Goal: Submit feedback/report problem: Submit feedback/report problem

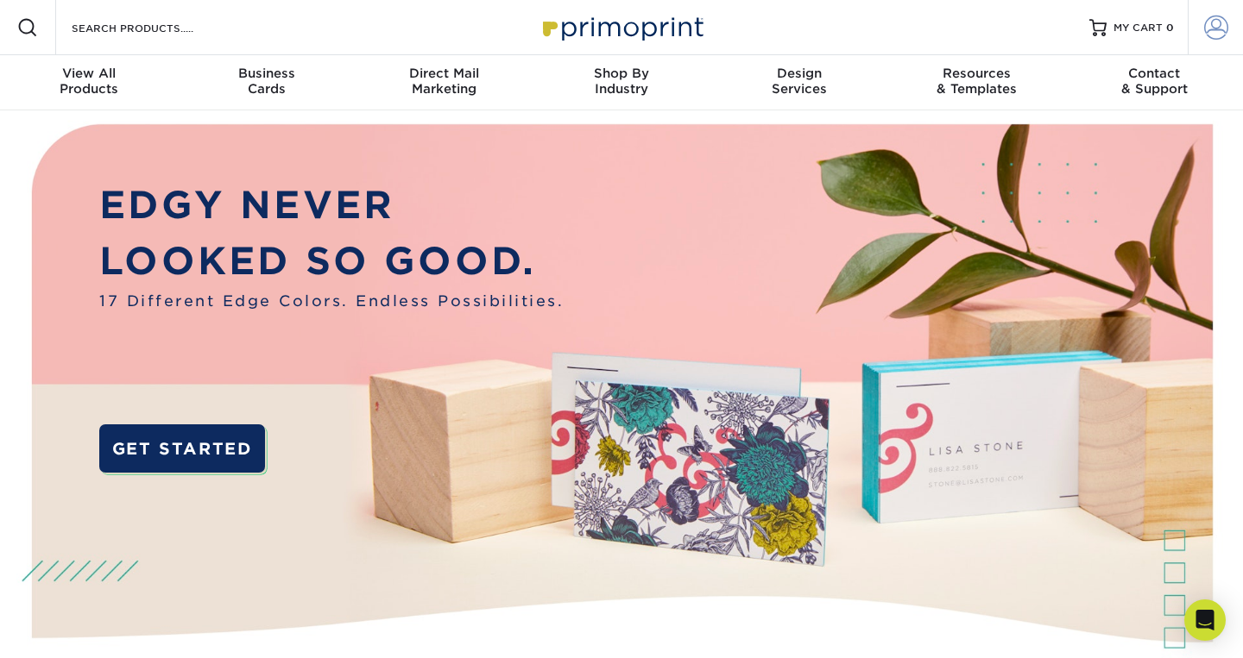
click at [1218, 27] on span at bounding box center [1216, 28] width 24 height 24
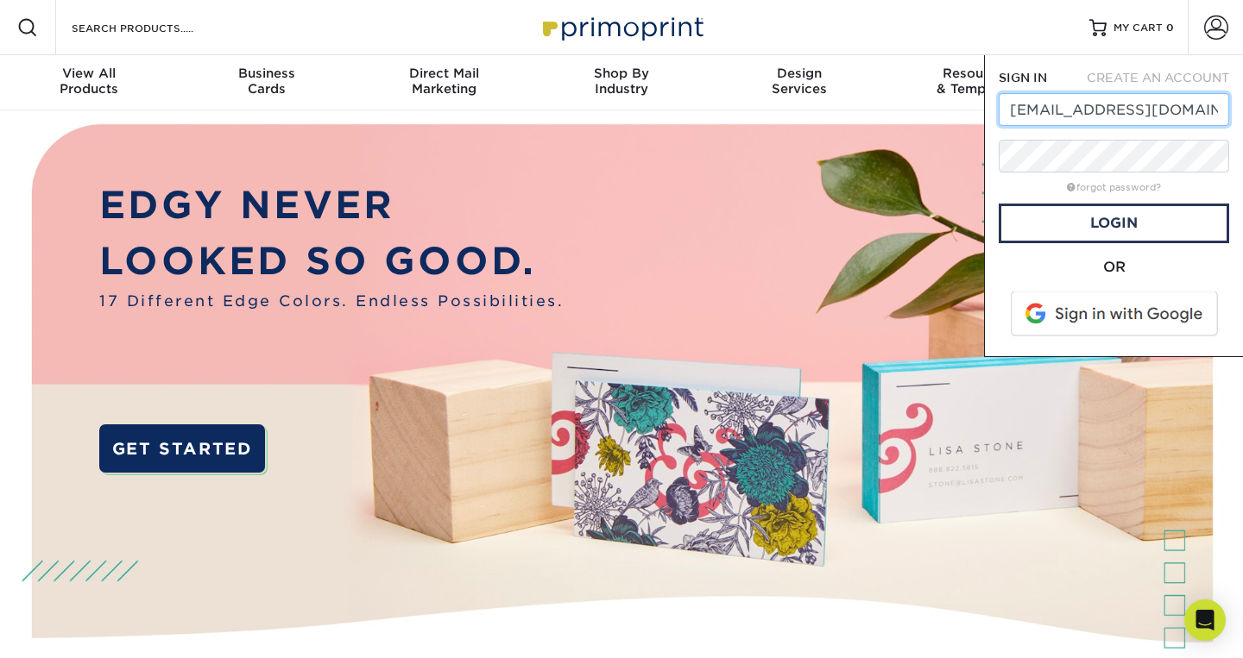
type input "[EMAIL_ADDRESS][DOMAIN_NAME]"
click at [1123, 317] on span at bounding box center [1115, 314] width 220 height 45
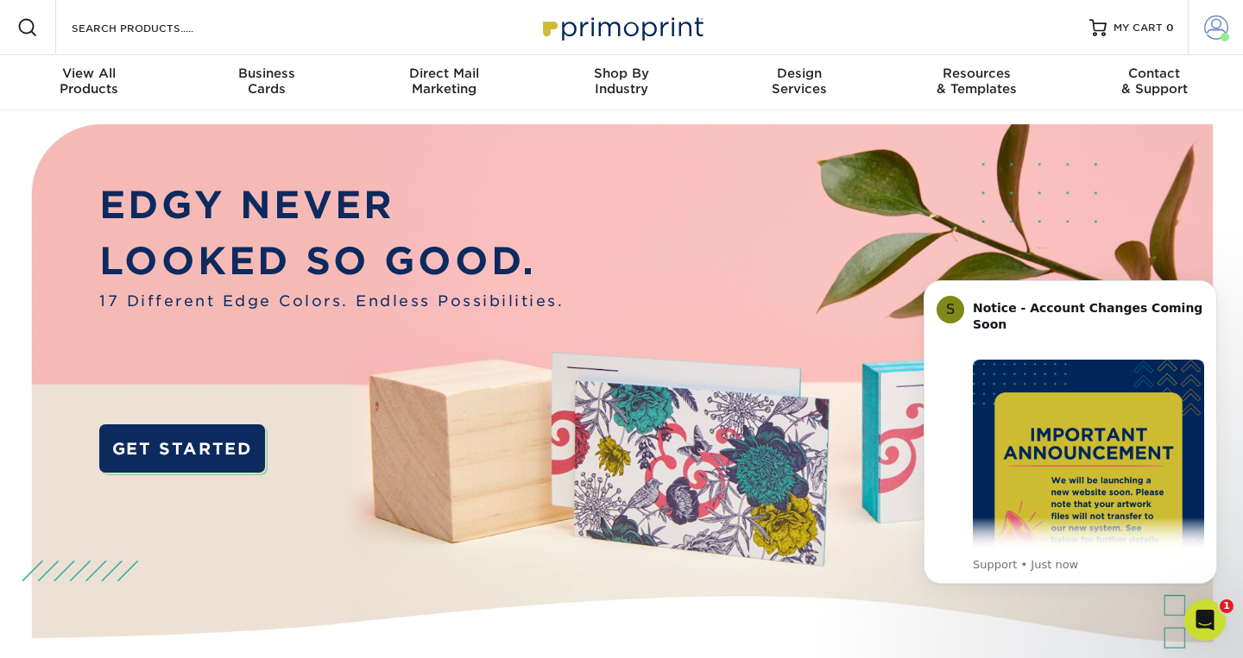
click at [1211, 34] on span at bounding box center [1216, 28] width 24 height 24
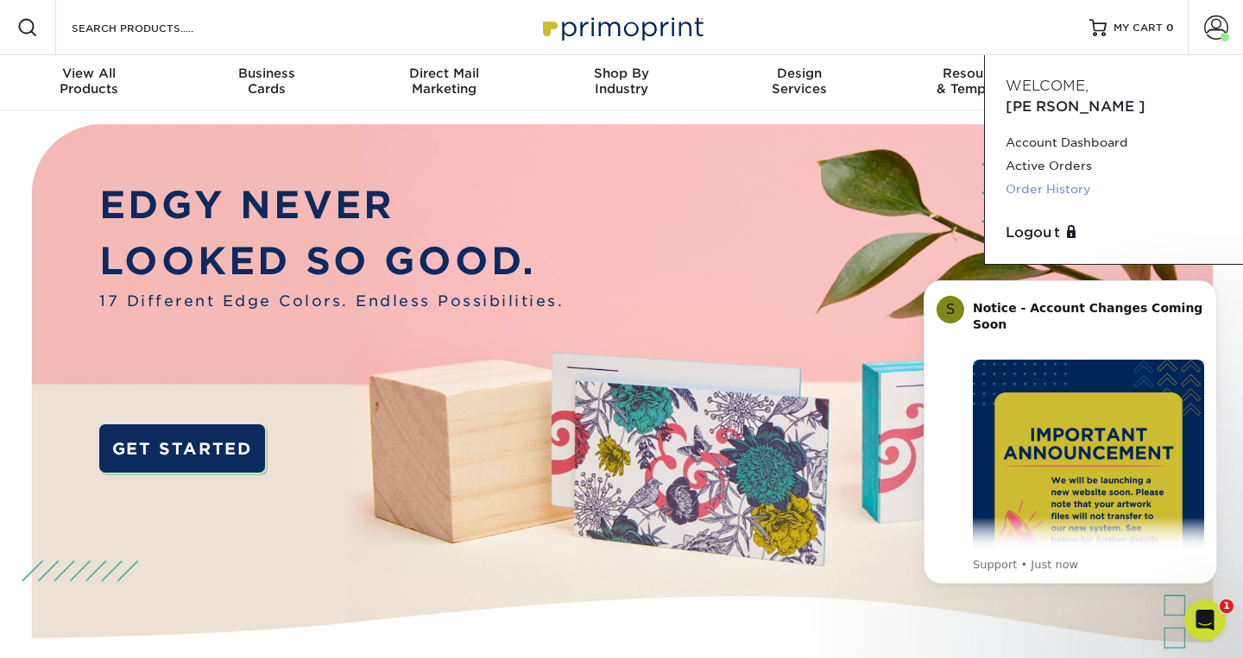
click at [1048, 178] on link "Order History" at bounding box center [1113, 189] width 217 height 23
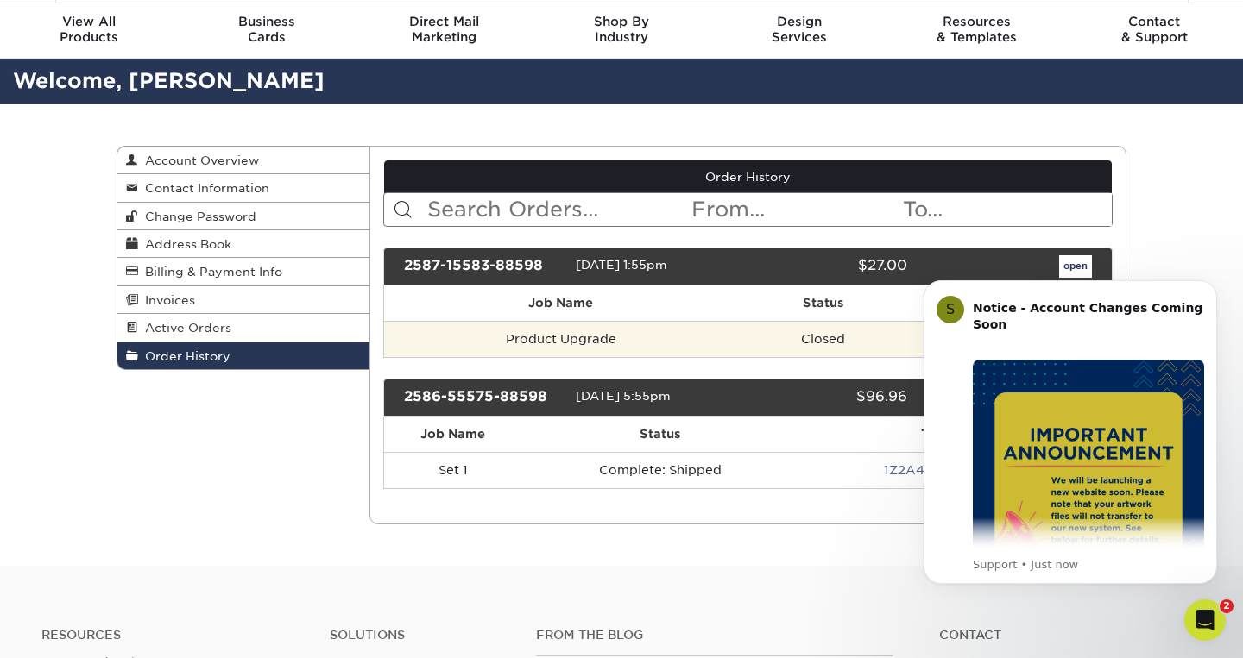
scroll to position [55, 0]
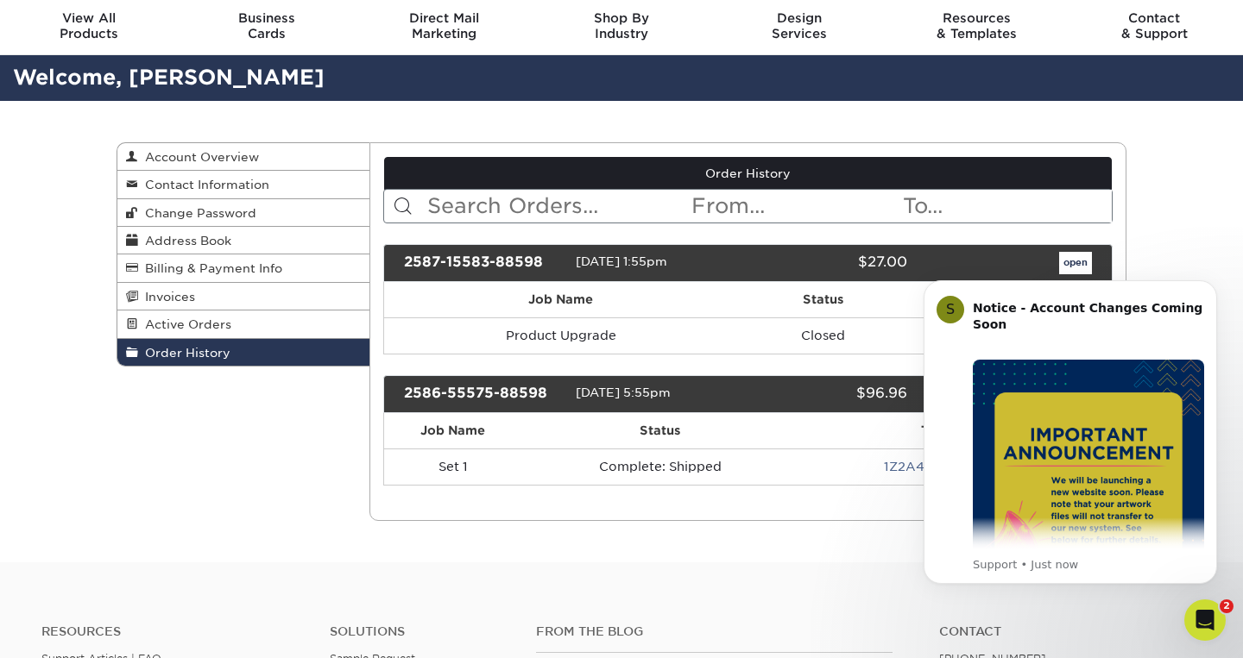
click at [1071, 261] on html "S Notice - Account Changes Coming Soon ​ Past Order Files Will Not Transfer: Wh…" at bounding box center [1069, 258] width 345 height 7
click at [1216, 285] on icon "Dismiss notification" at bounding box center [1211, 284] width 9 height 9
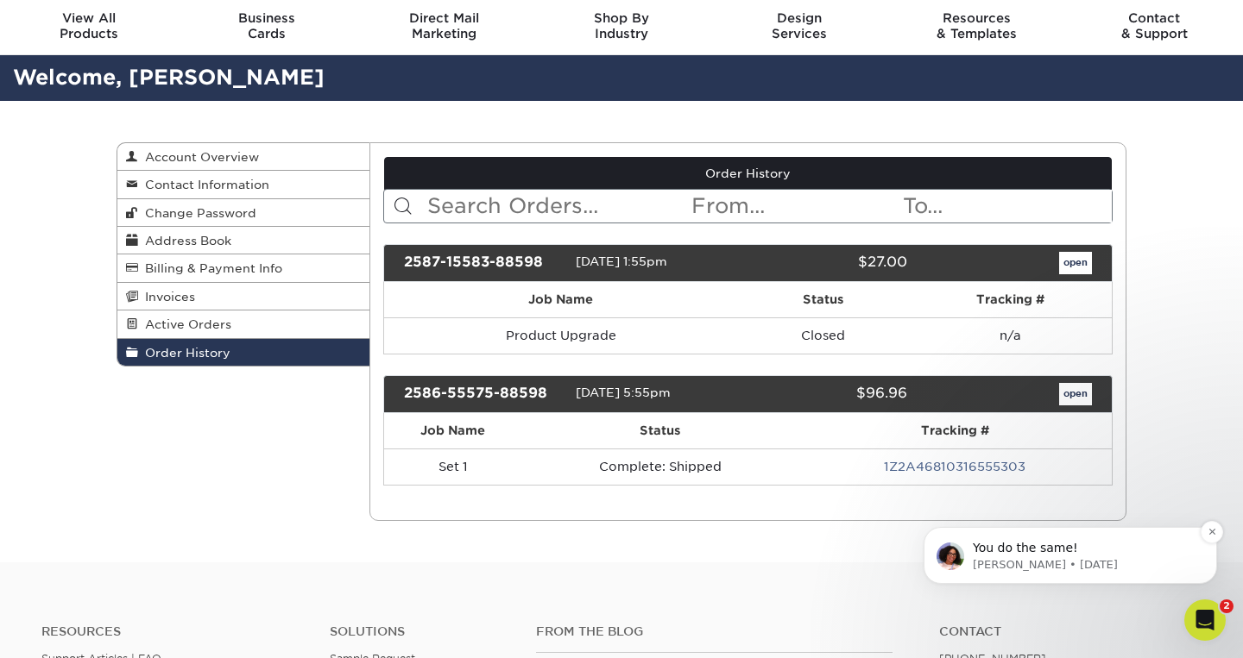
click at [1023, 560] on p "[PERSON_NAME] • [DATE]" at bounding box center [1084, 565] width 223 height 16
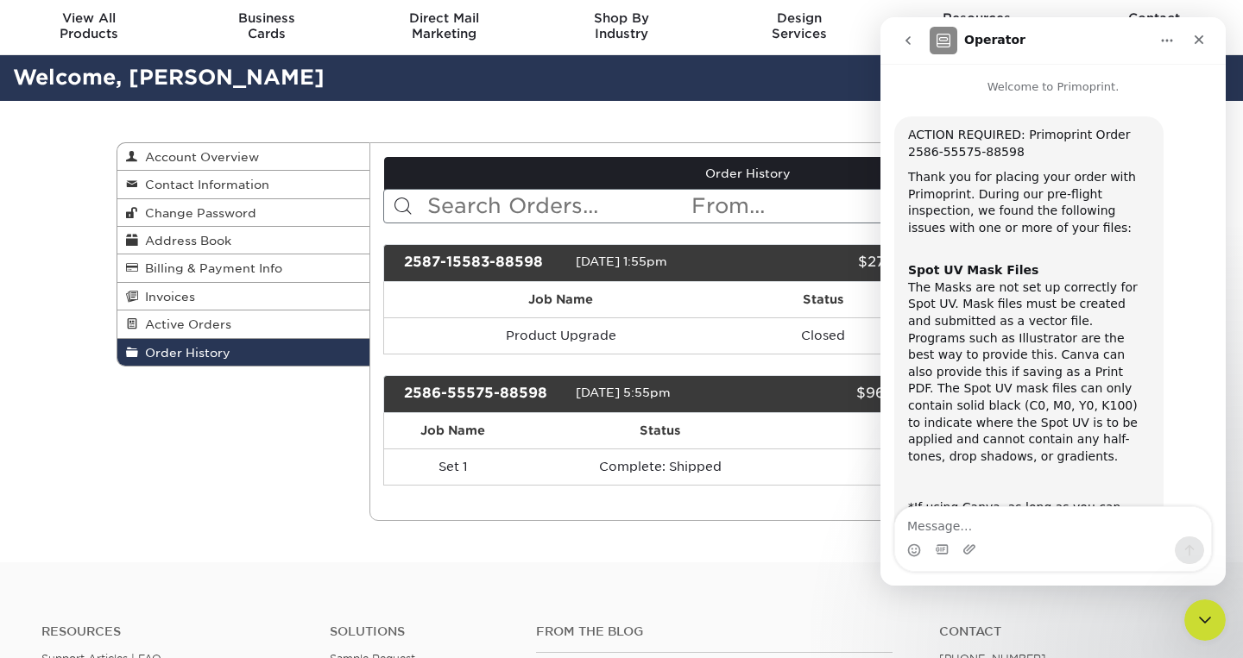
scroll to position [52, 0]
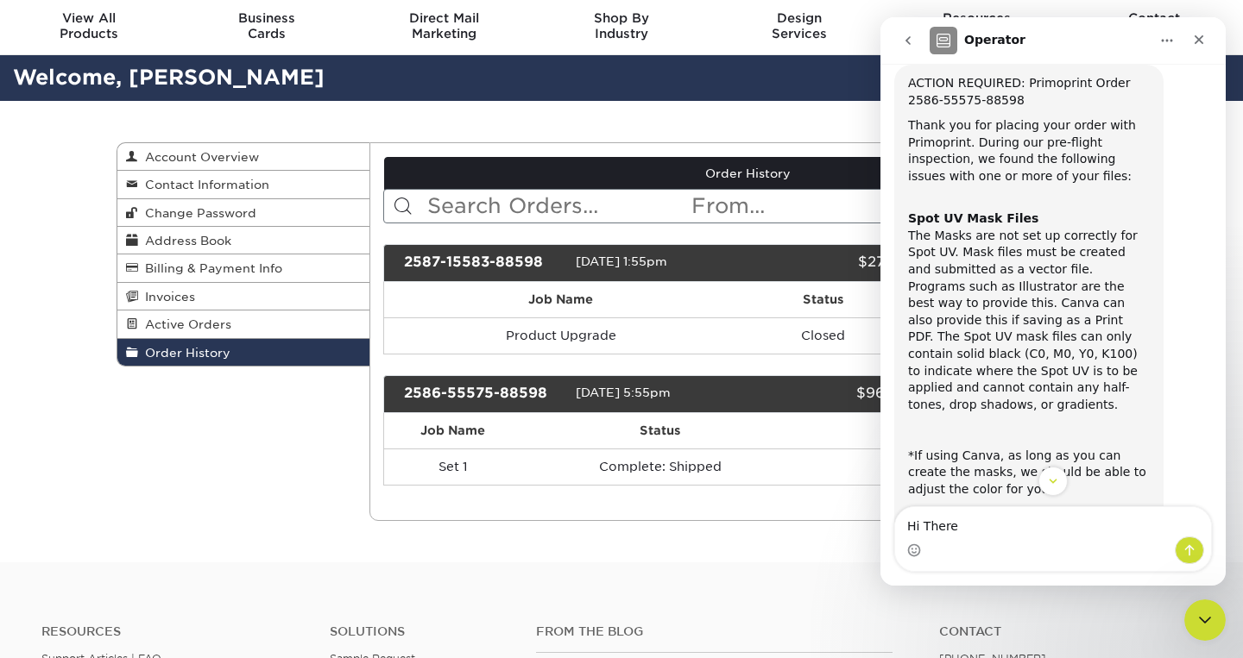
type textarea "Hi There!"
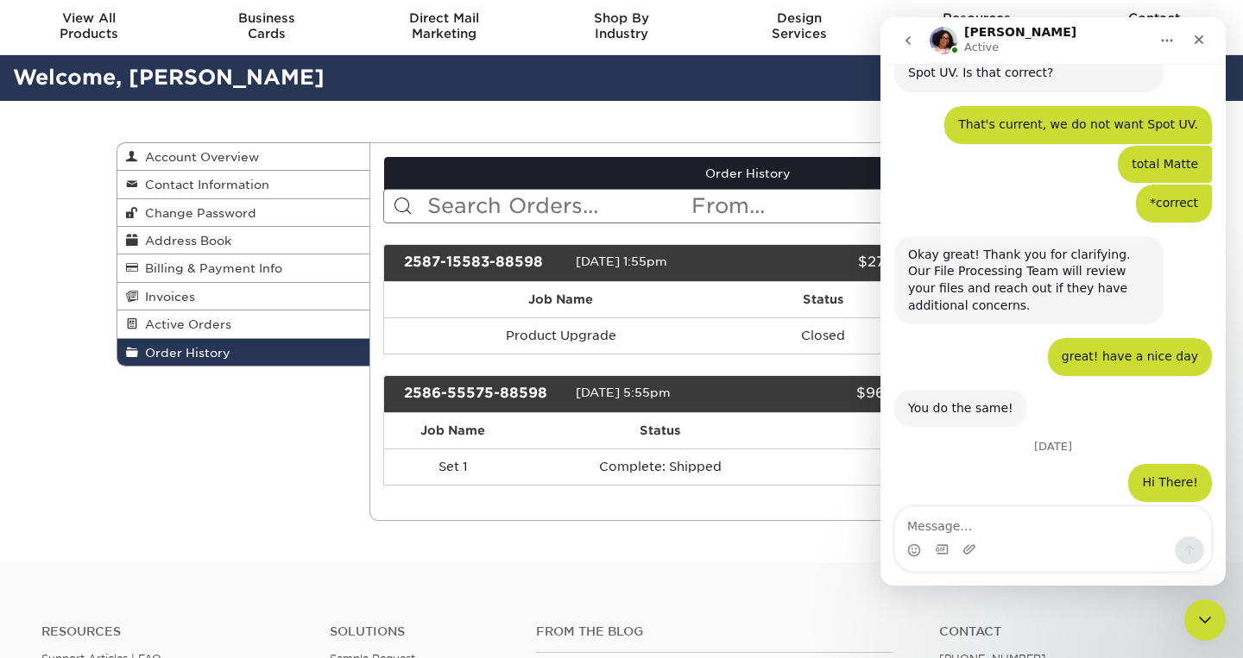
scroll to position [2760, 0]
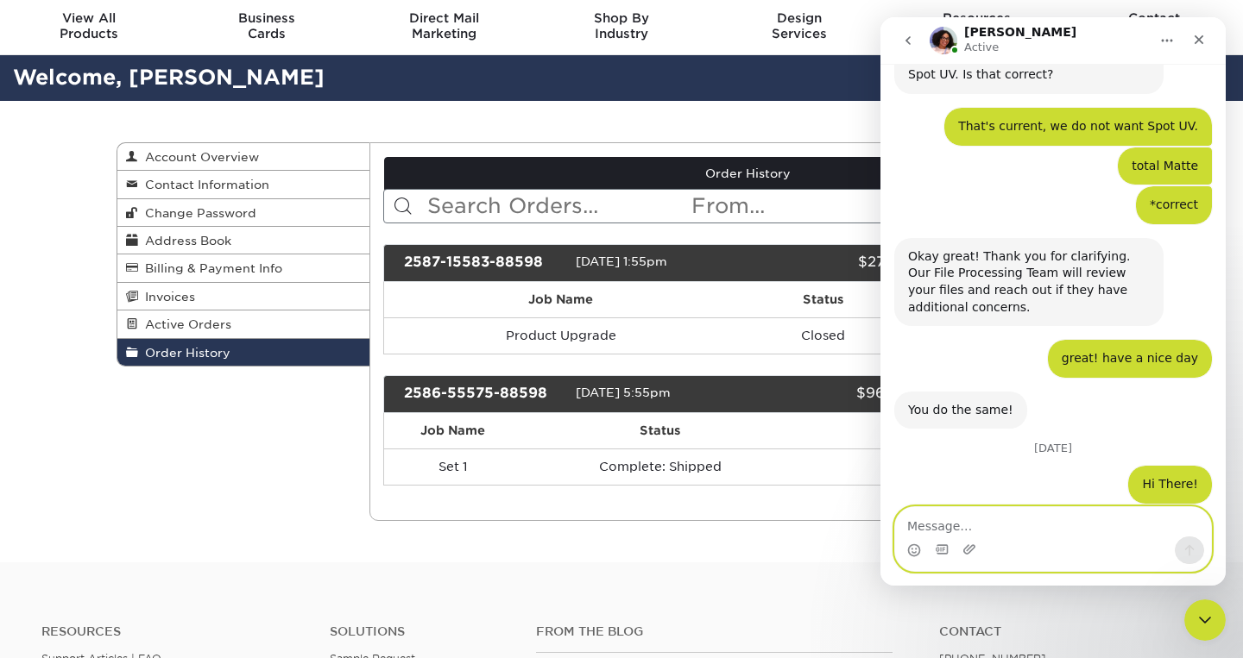
click at [952, 526] on textarea "Message…" at bounding box center [1053, 521] width 316 height 29
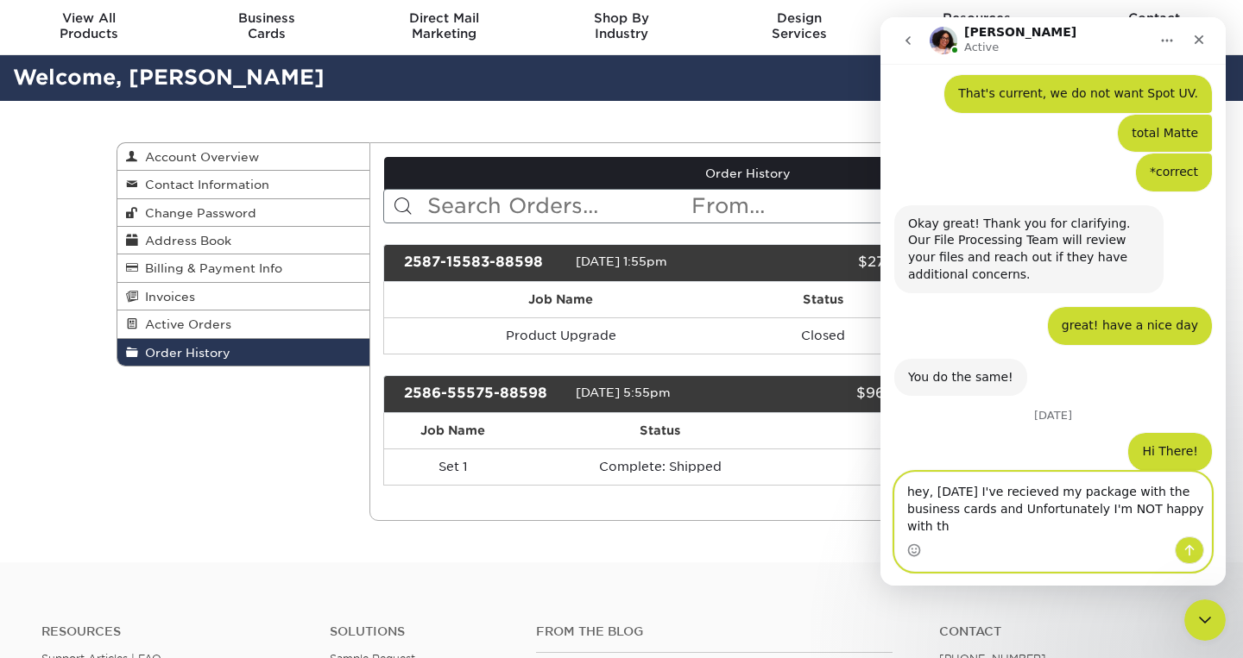
scroll to position [2795, 0]
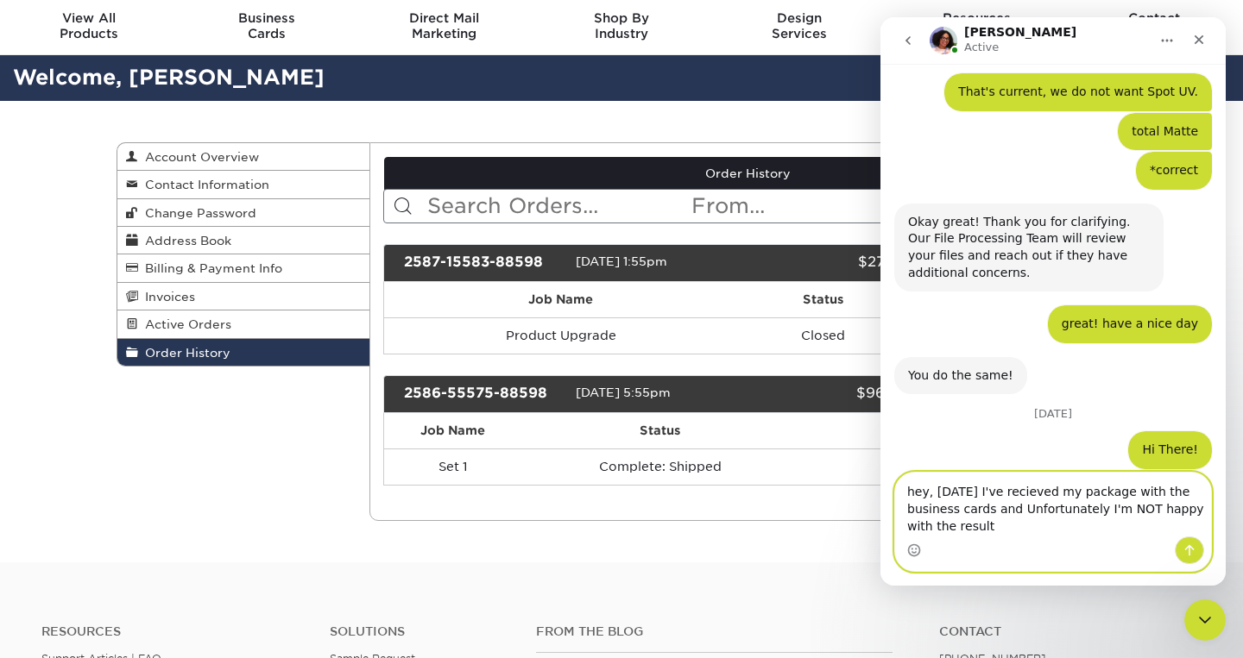
type textarea "hey, [DATE] I've recieved my package with the business cards and Unfortunately …"
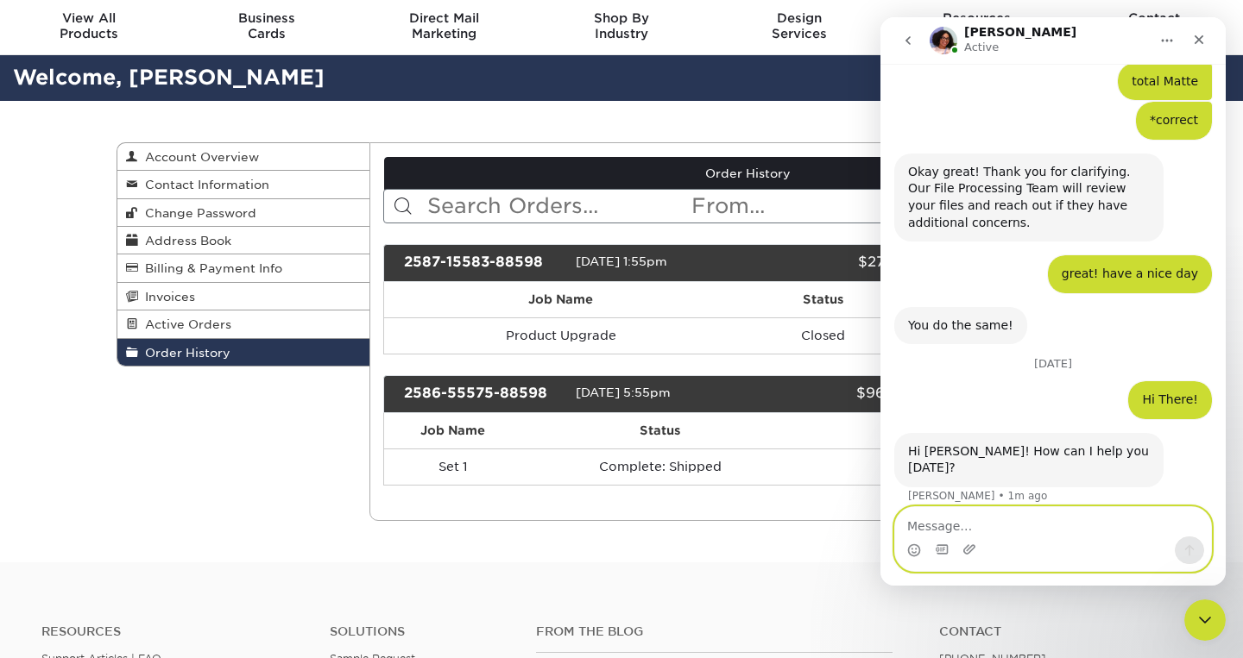
scroll to position [2846, 0]
type textarea "it suppose to be BLACK but it's Violet"
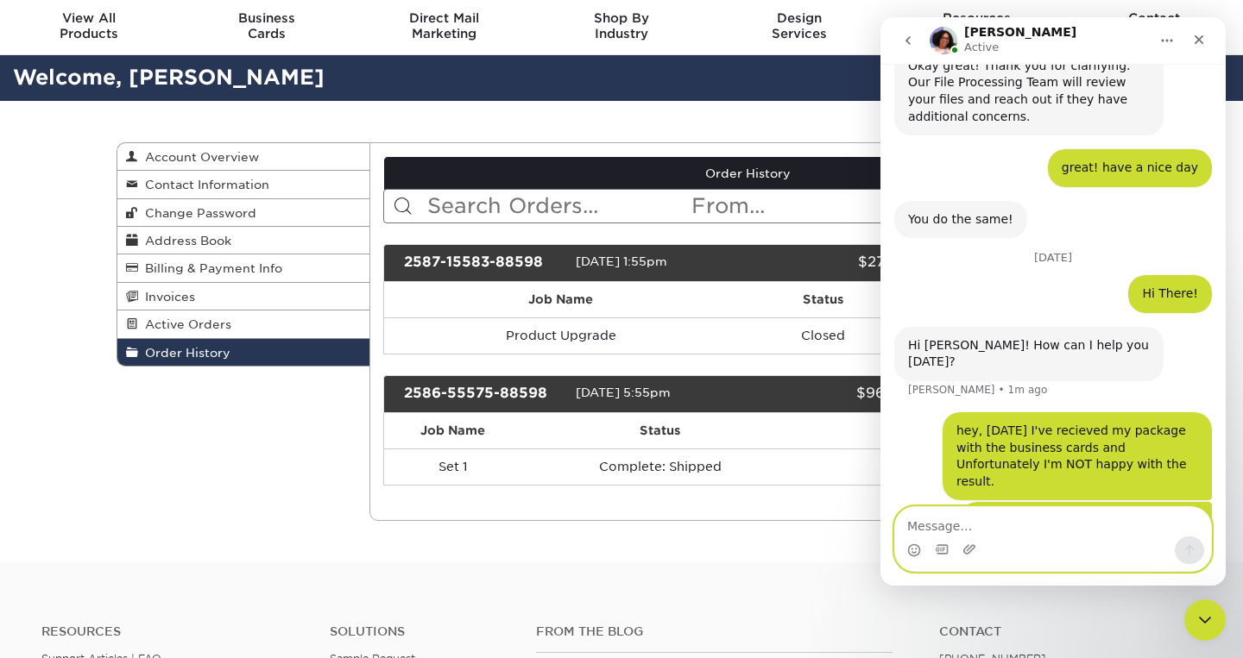
scroll to position [2952, 0]
type textarea "t"
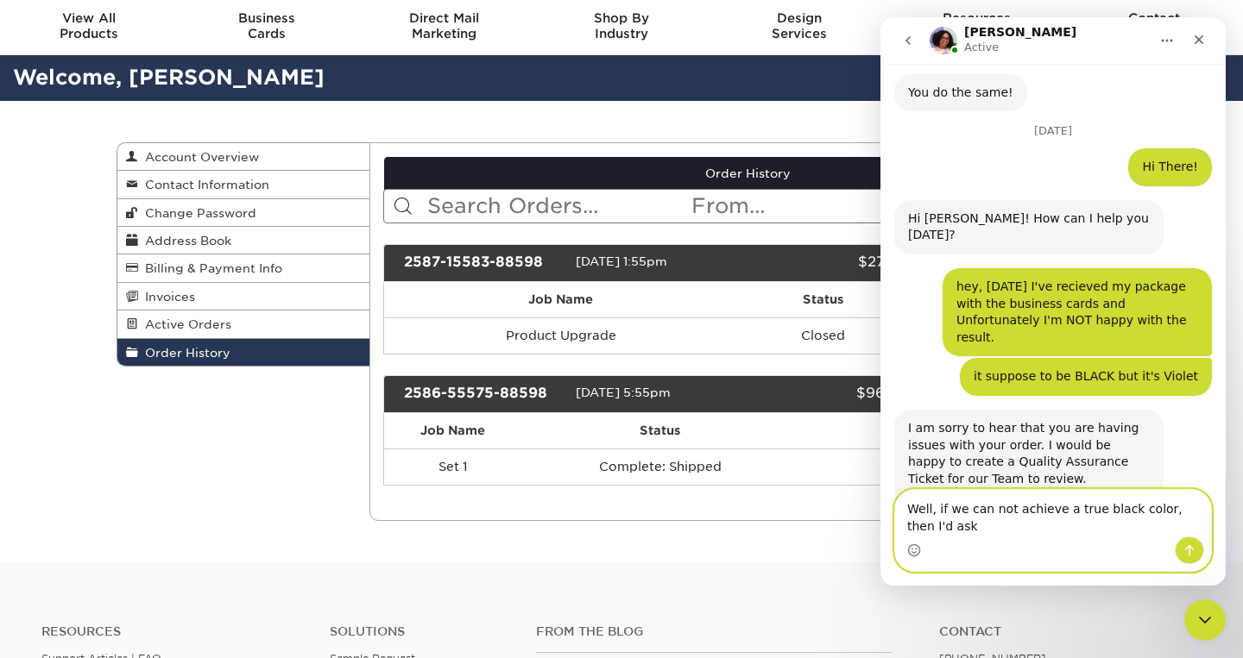
scroll to position [3078, 0]
type textarea "Well, if we can not achieve a true black color, then I'd ask for a refund."
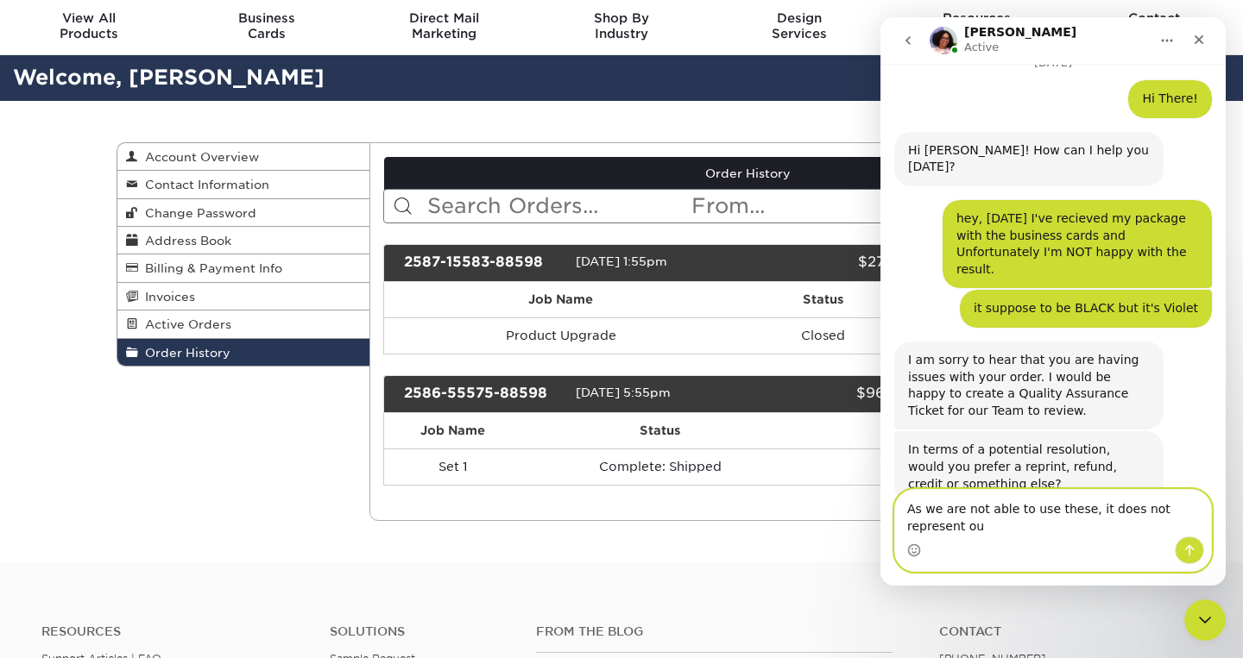
scroll to position [3146, 0]
type textarea "As we are not able to use these, it does not represent our level"
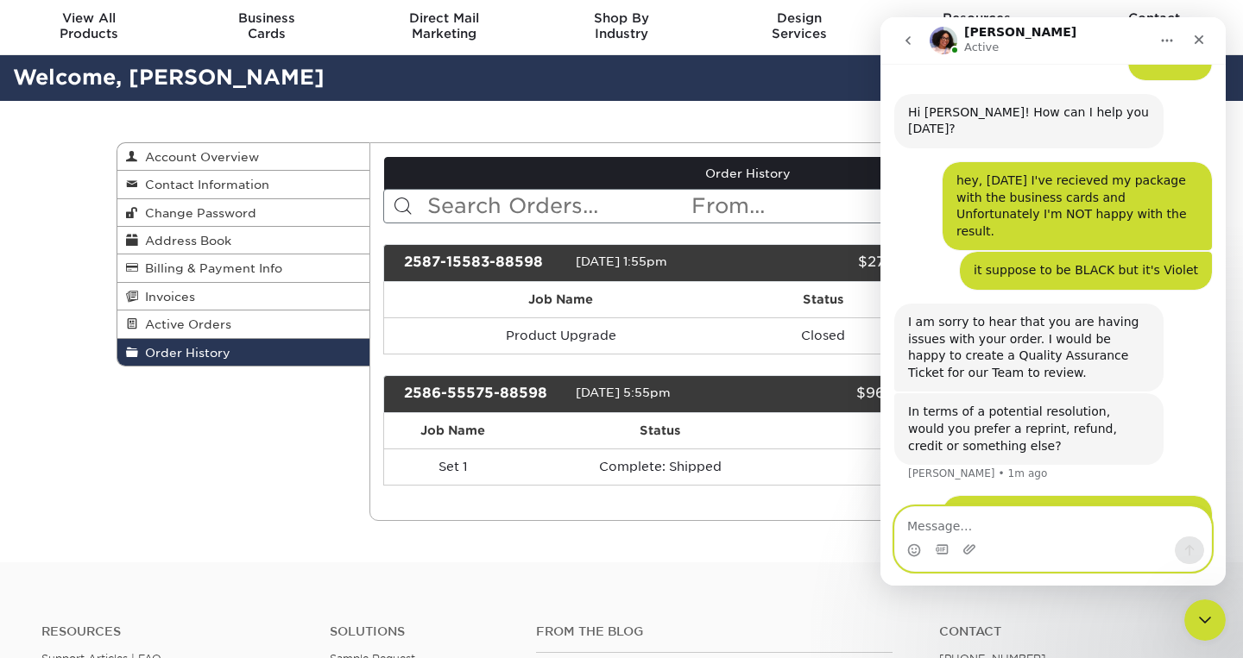
scroll to position [3185, 0]
click at [971, 548] on icon "Upload attachment" at bounding box center [969, 550] width 14 height 14
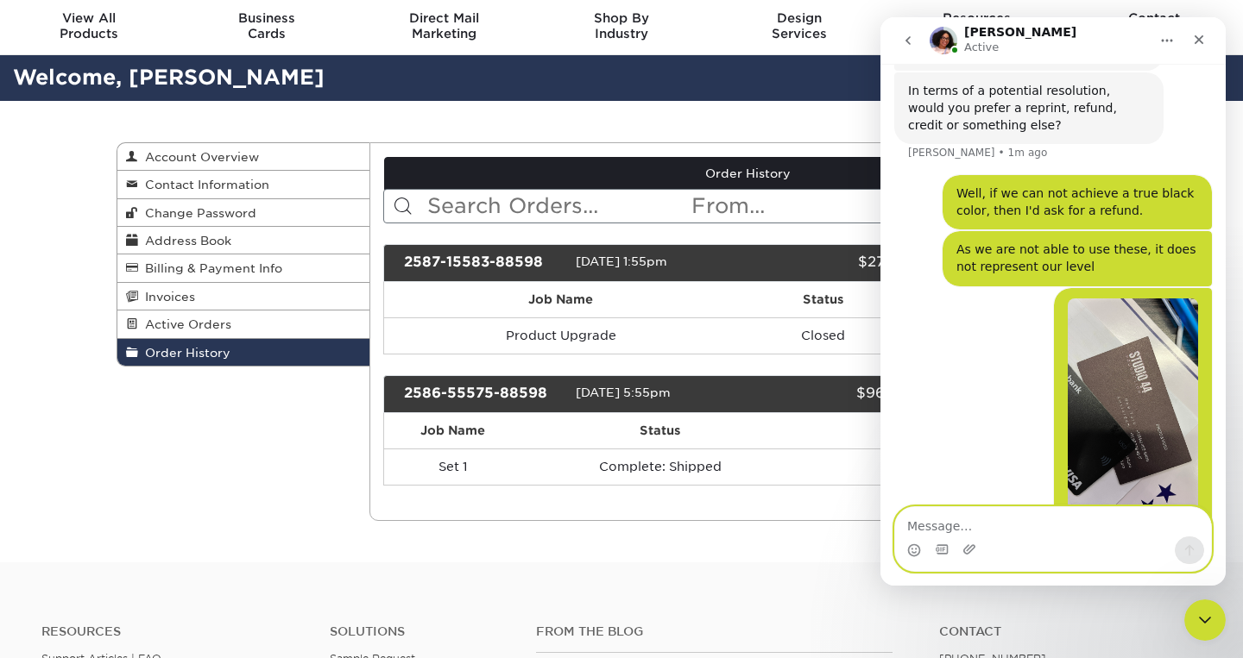
scroll to position [3505, 0]
click at [1010, 526] on textarea "Message…" at bounding box center [1053, 521] width 316 height 29
click at [924, 529] on textarea "plese review the picture" at bounding box center [1053, 521] width 316 height 29
click at [1053, 525] on textarea "please review the picture" at bounding box center [1053, 521] width 316 height 29
type textarea "please review the picture, from left it's a black.."
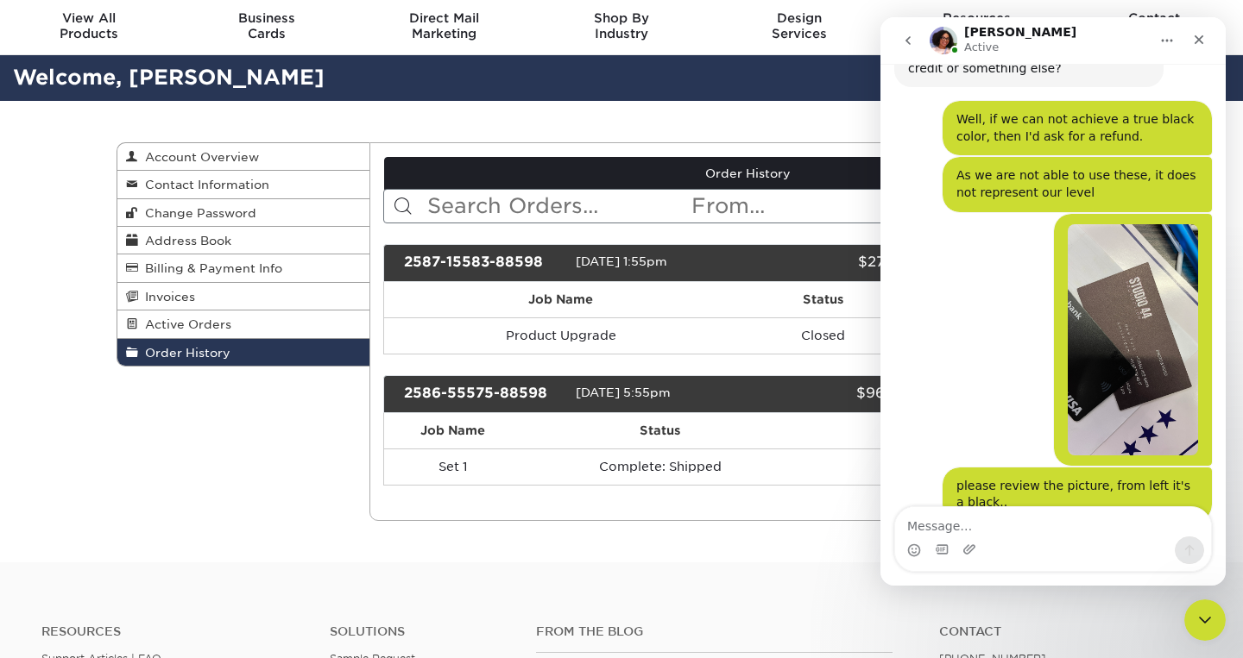
click at [1106, 249] on img "Reza says…" at bounding box center [1132, 339] width 130 height 231
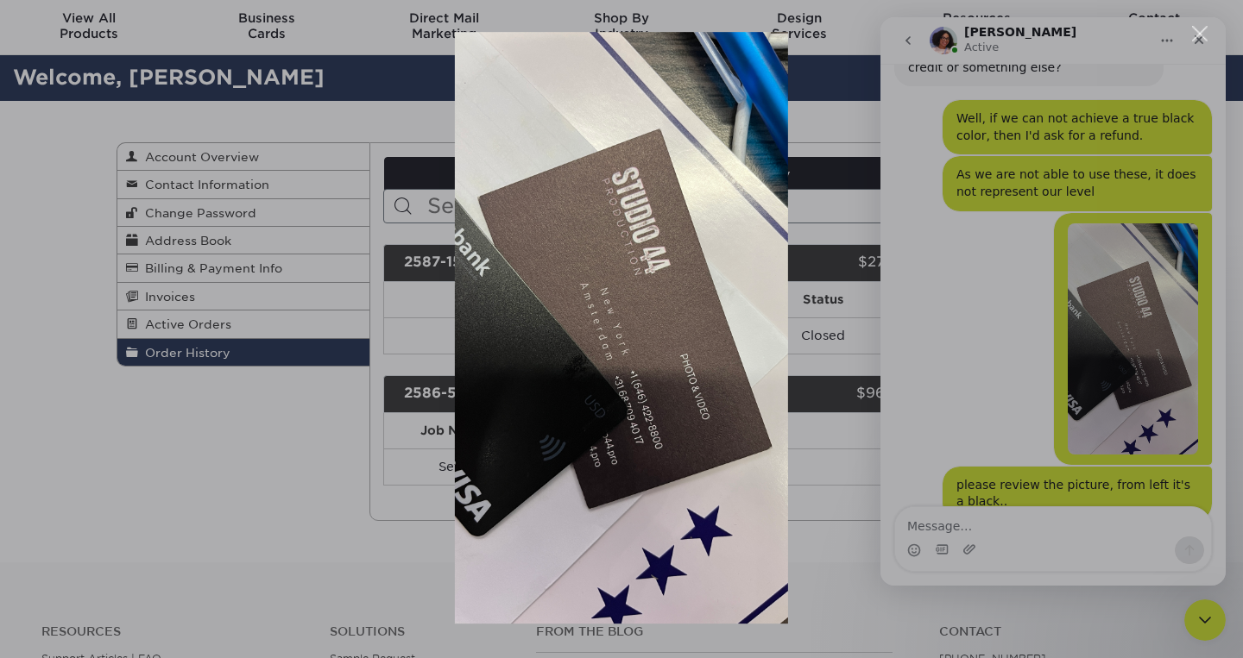
scroll to position [0, 0]
click at [903, 294] on div "Intercom messenger" at bounding box center [621, 329] width 1243 height 658
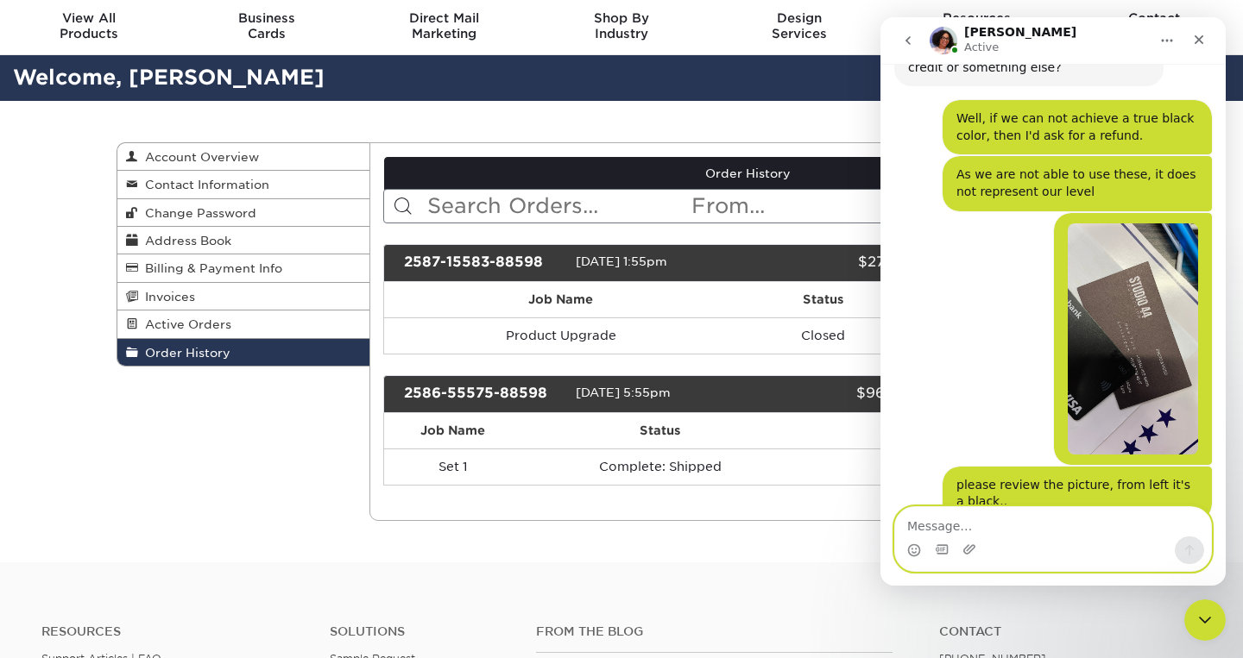
click at [985, 520] on textarea "Message…" at bounding box center [1053, 521] width 316 height 29
click at [991, 527] on textarea "Thank you, I appriciate" at bounding box center [1053, 521] width 316 height 29
type textarea "Thank you, I appreciate it."
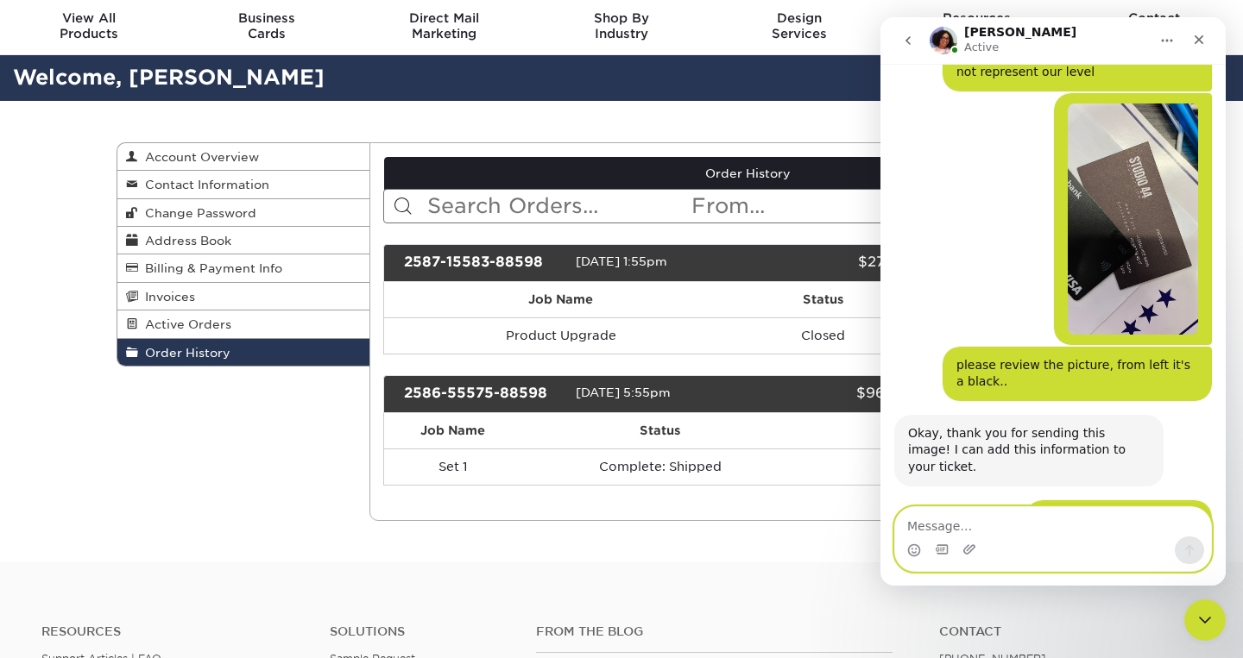
scroll to position [3684, 0]
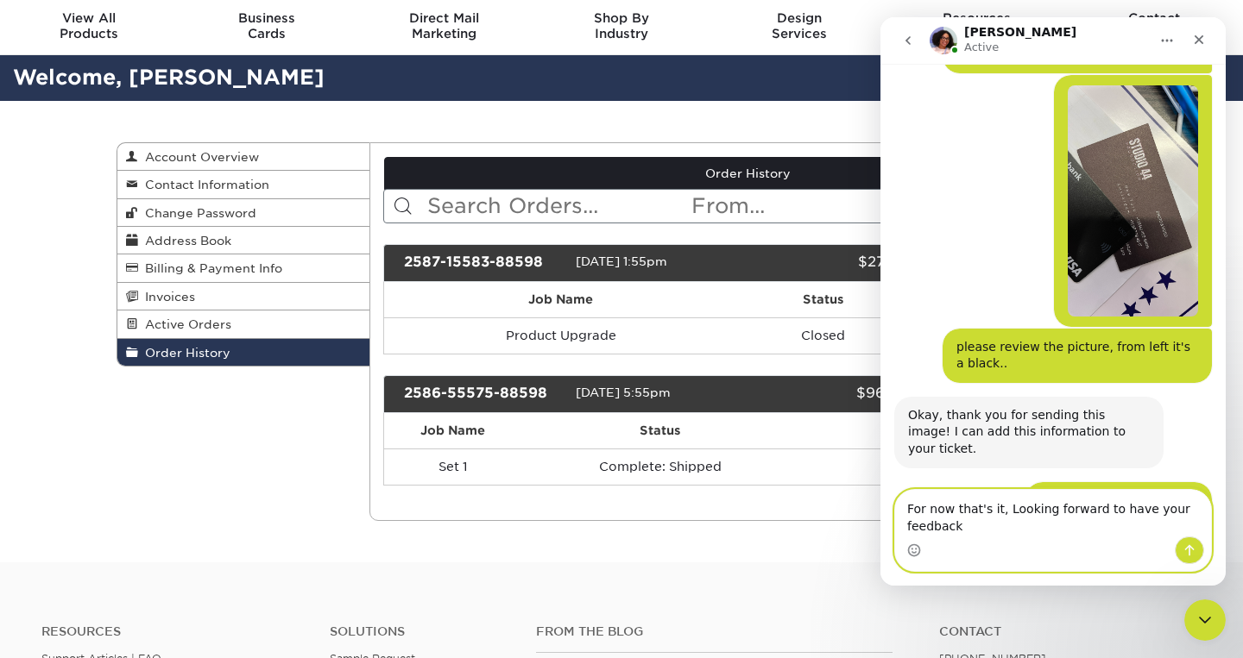
type textarea "For now that's it, Looking forward to have your feedback."
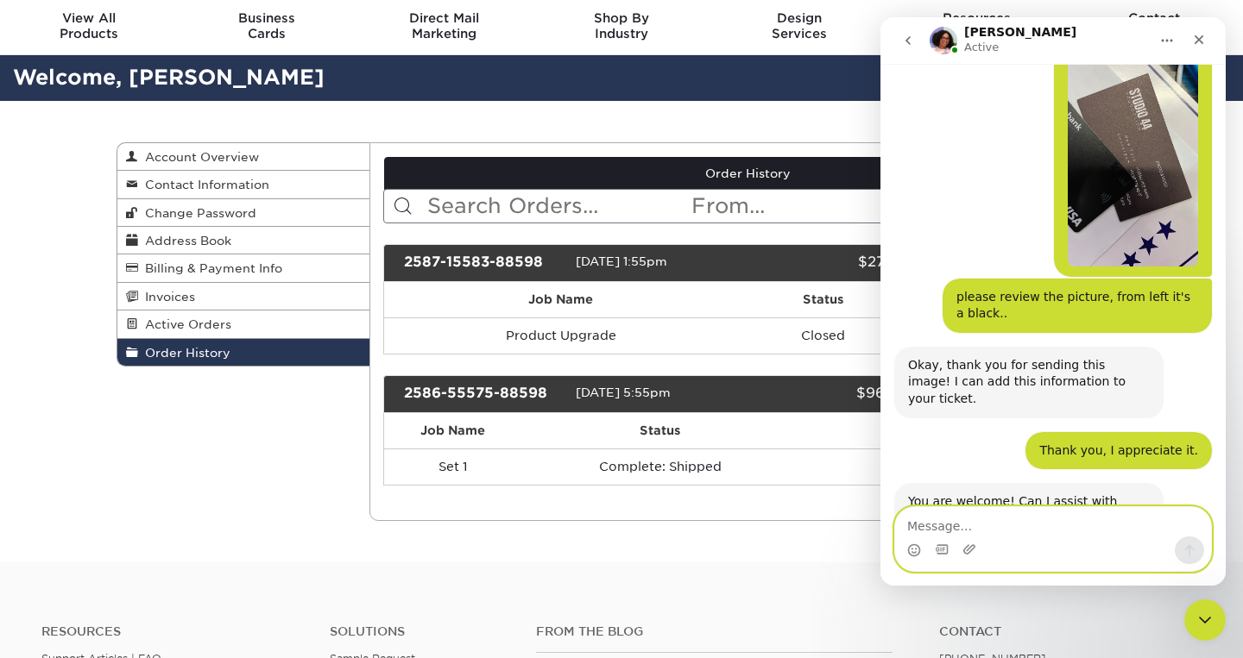
scroll to position [3752, 0]
type textarea "Thank you"
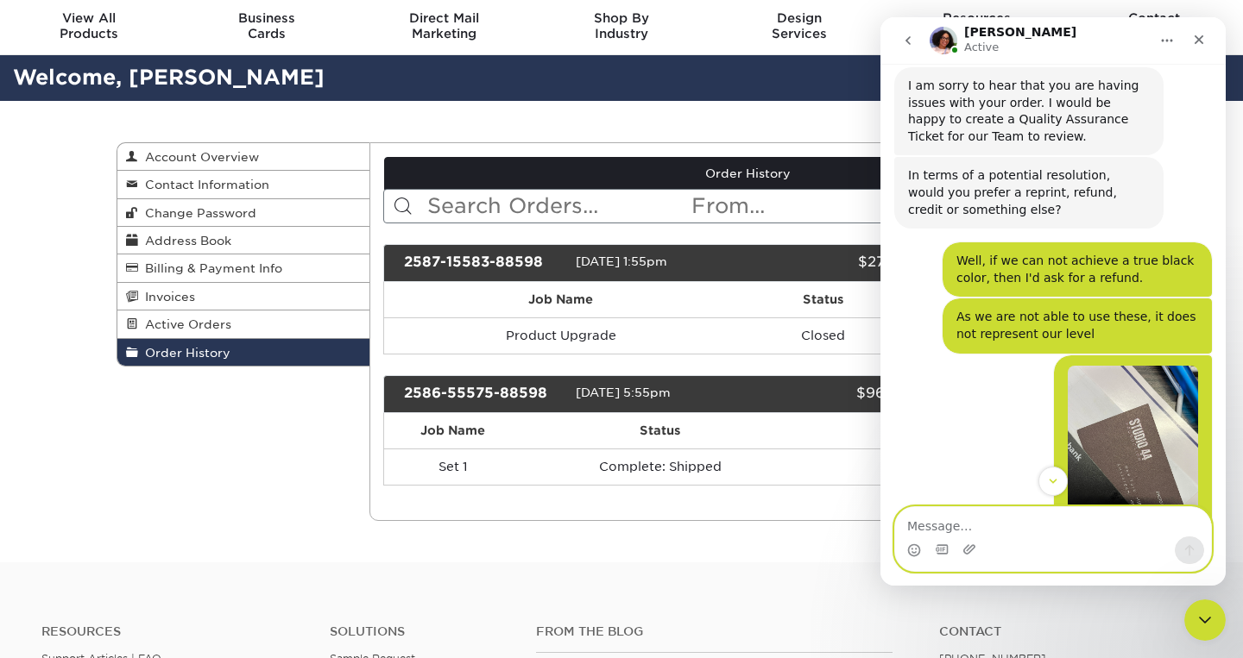
scroll to position [3493, 0]
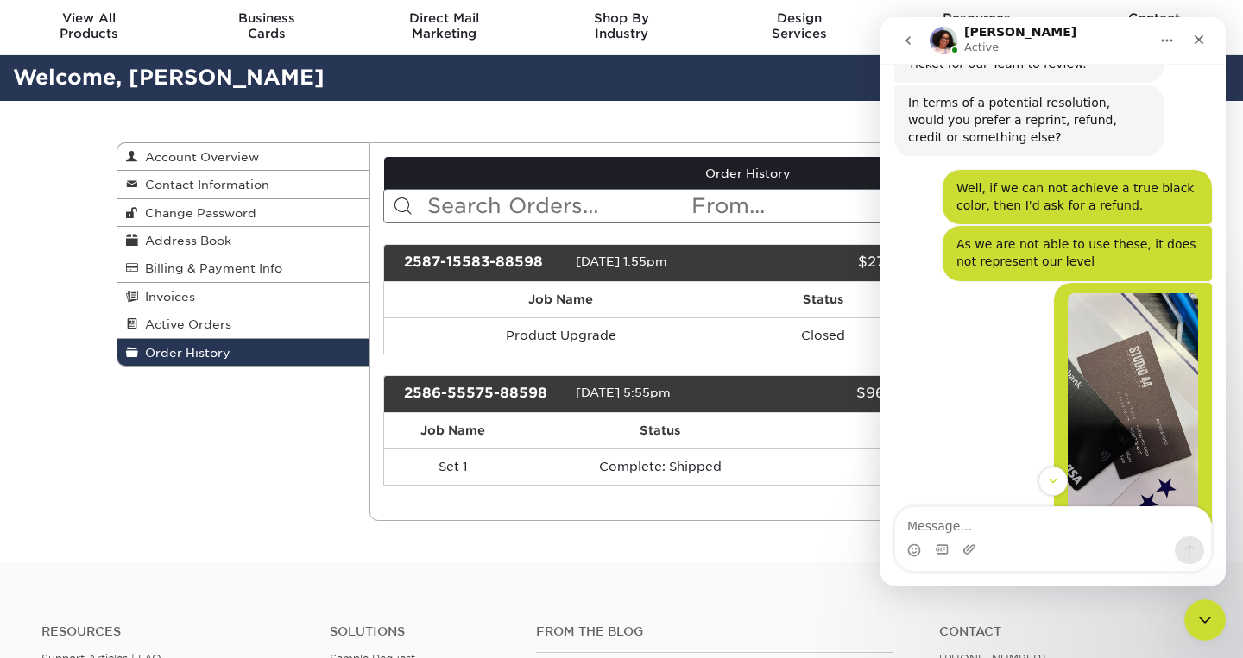
click at [1144, 293] on img "Reza says…" at bounding box center [1132, 408] width 130 height 231
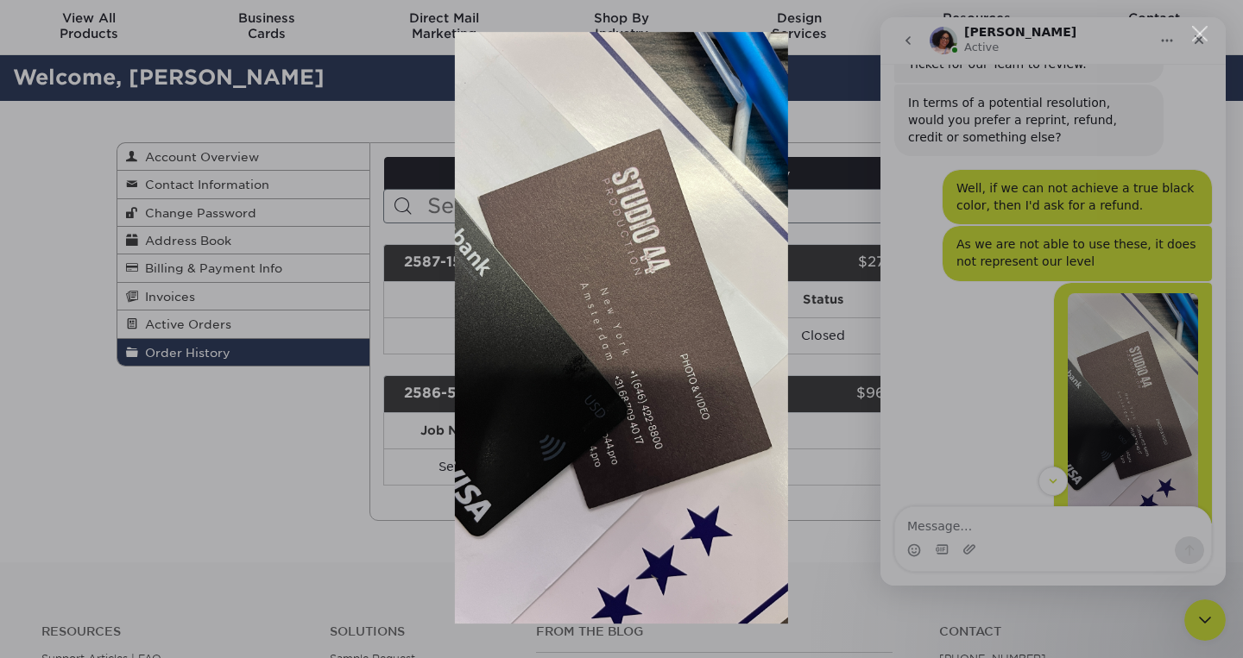
click at [976, 281] on div "Intercom messenger" at bounding box center [621, 329] width 1243 height 658
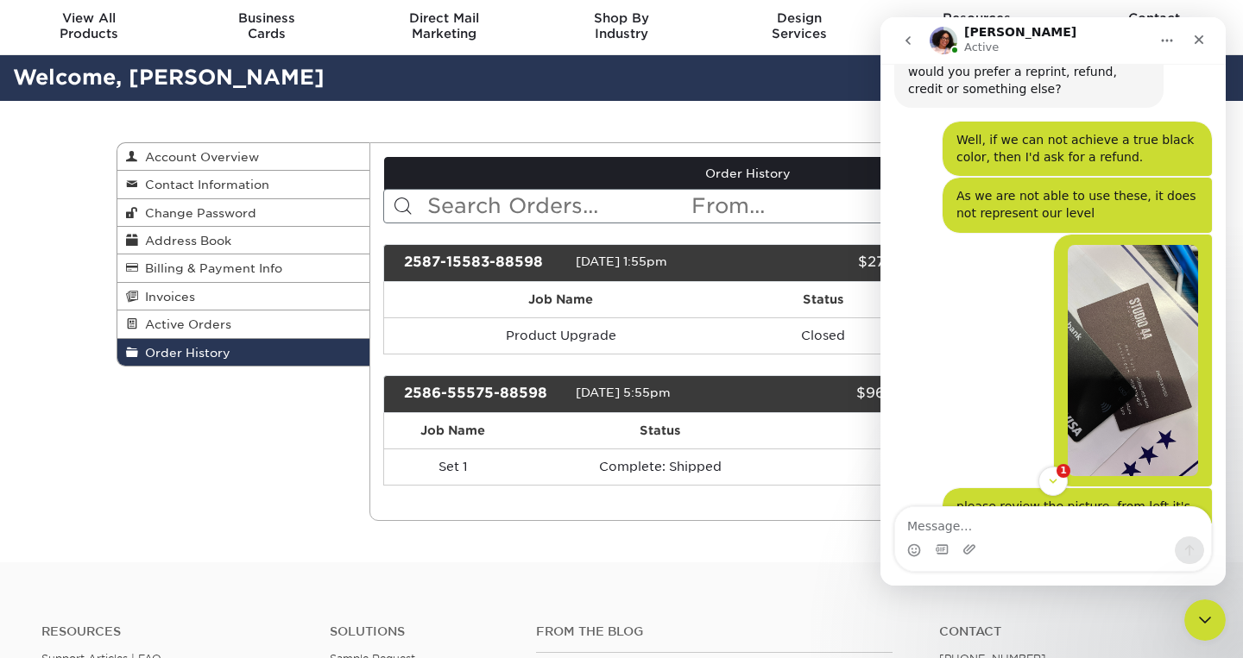
scroll to position [3939, 0]
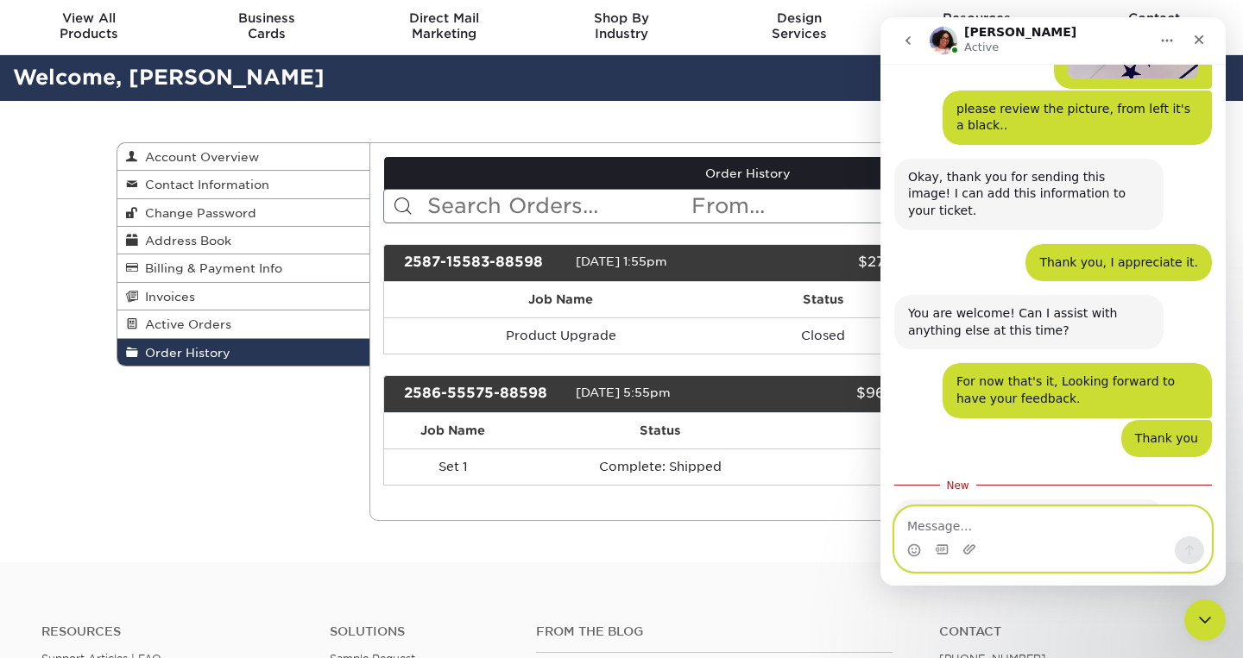
click at [1004, 527] on textarea "Message…" at bounding box center [1053, 521] width 316 height 29
type textarea "Have a great day!"
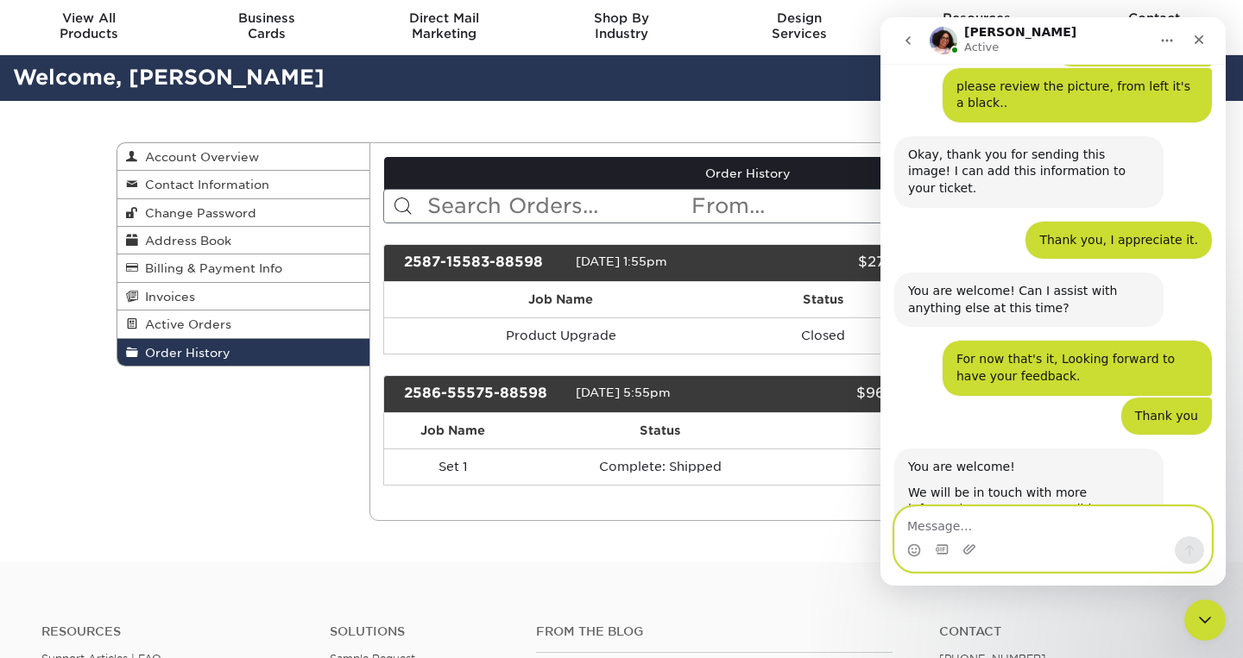
scroll to position [3962, 0]
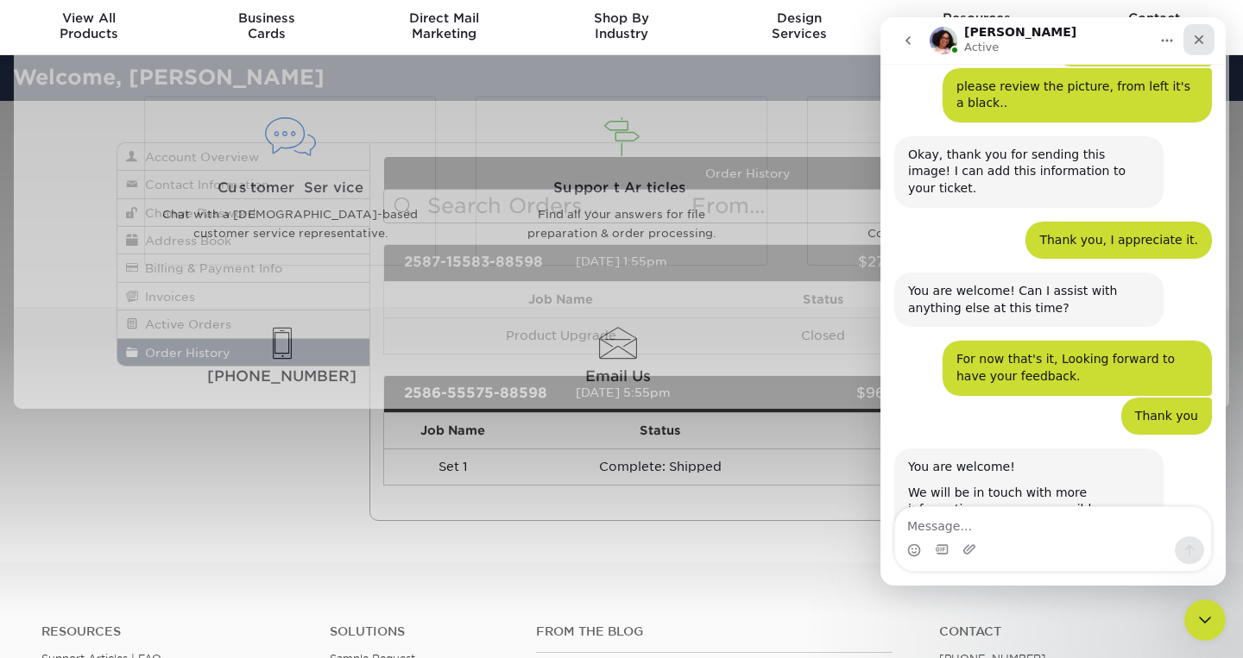
click at [1208, 35] on div "Close" at bounding box center [1198, 39] width 31 height 31
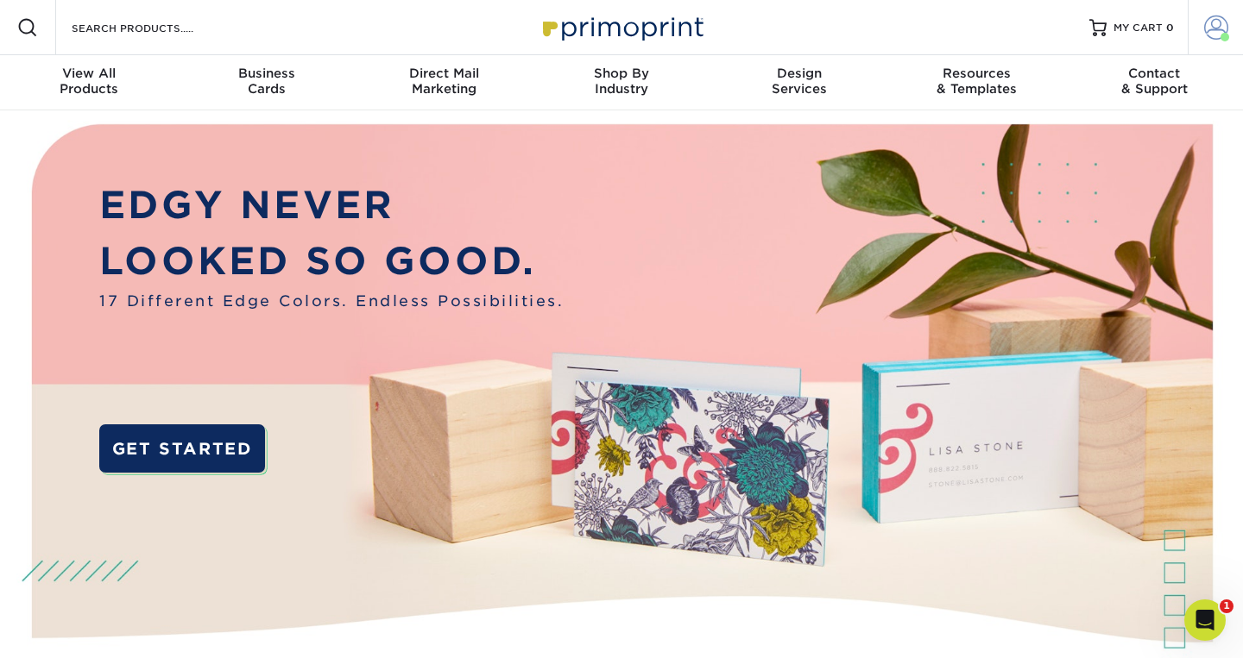
click at [1215, 32] on span at bounding box center [1216, 28] width 24 height 24
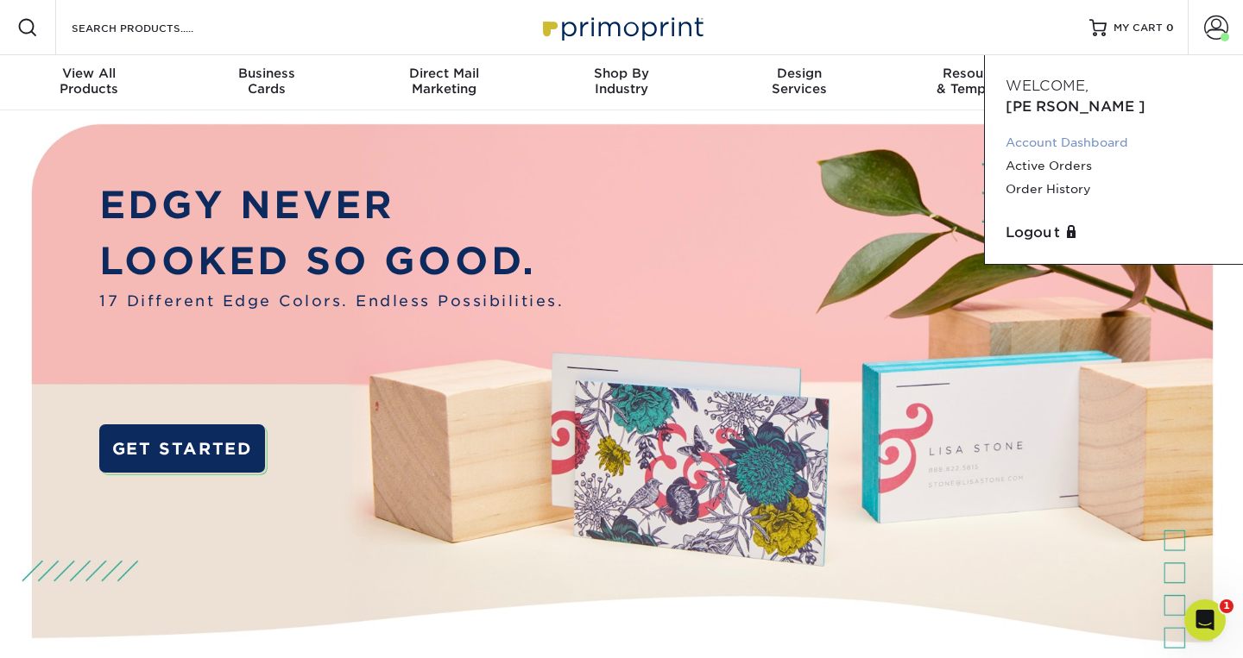
click at [1066, 131] on link "Account Dashboard" at bounding box center [1113, 142] width 217 height 23
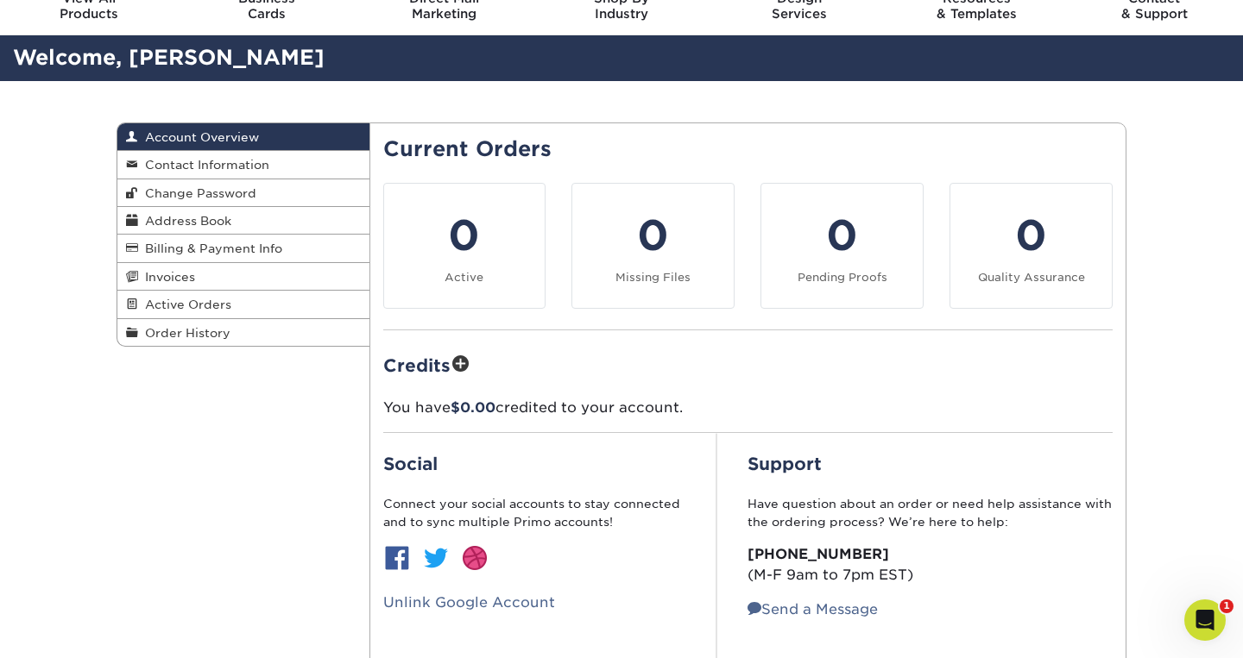
scroll to position [76, 0]
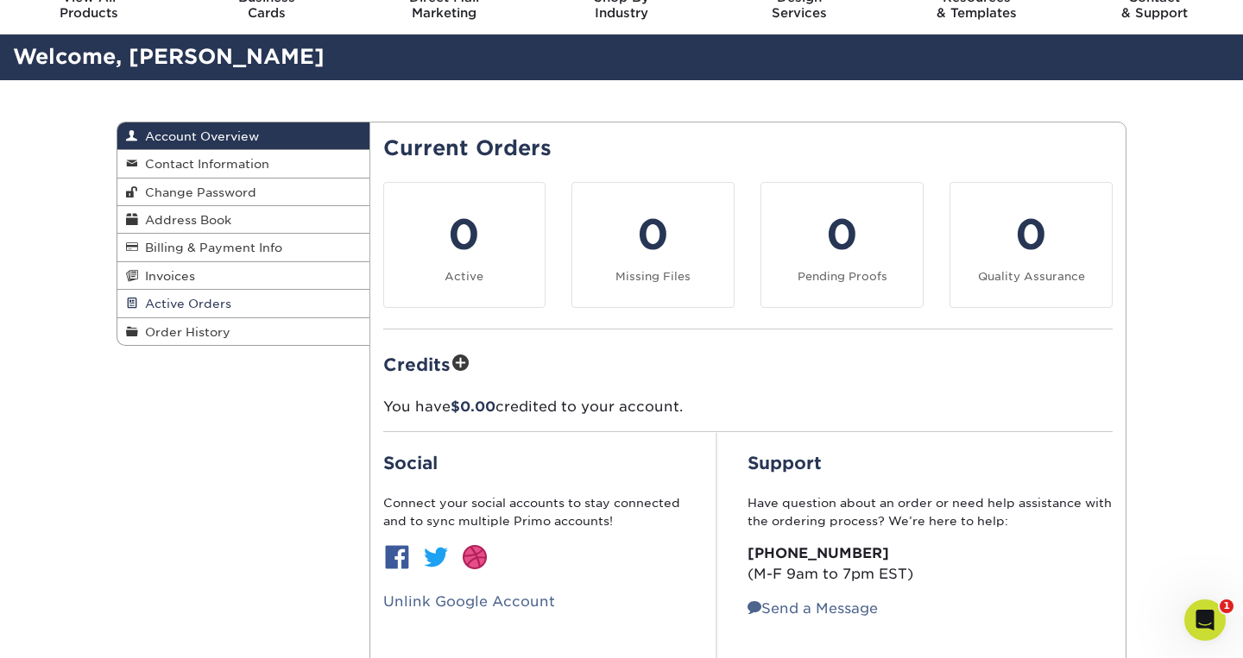
click at [203, 306] on span "Active Orders" at bounding box center [184, 304] width 93 height 14
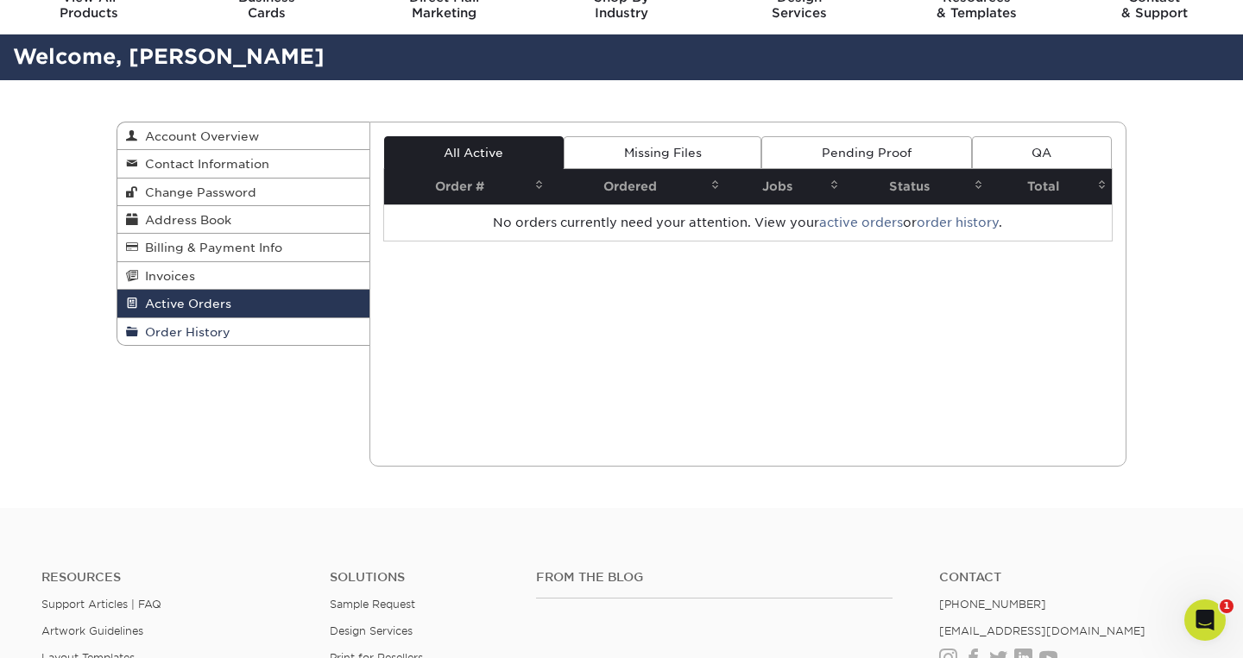
click at [198, 326] on span "Order History" at bounding box center [184, 332] width 92 height 14
